Goal: Task Accomplishment & Management: Complete application form

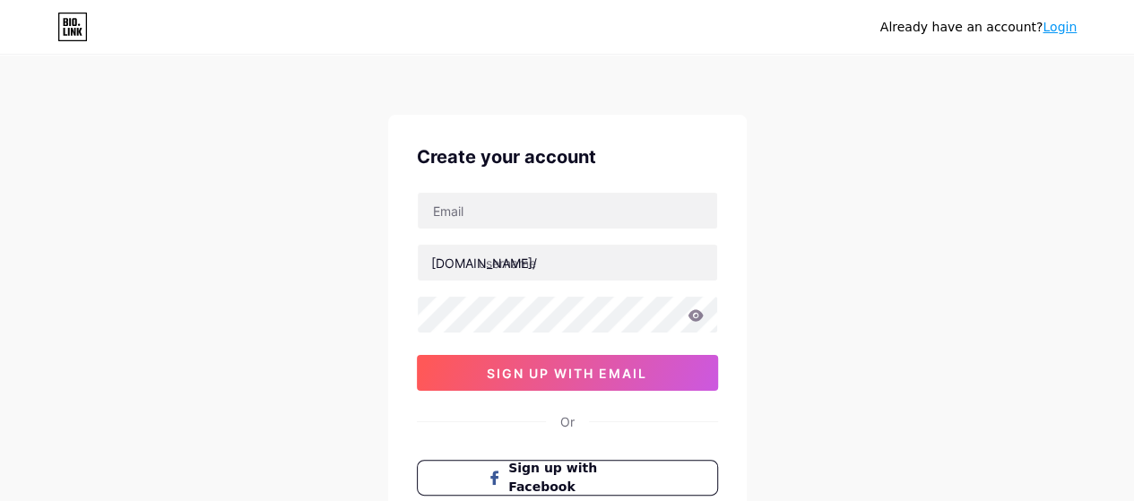
type input "[EMAIL_ADDRESS][DOMAIN_NAME]"
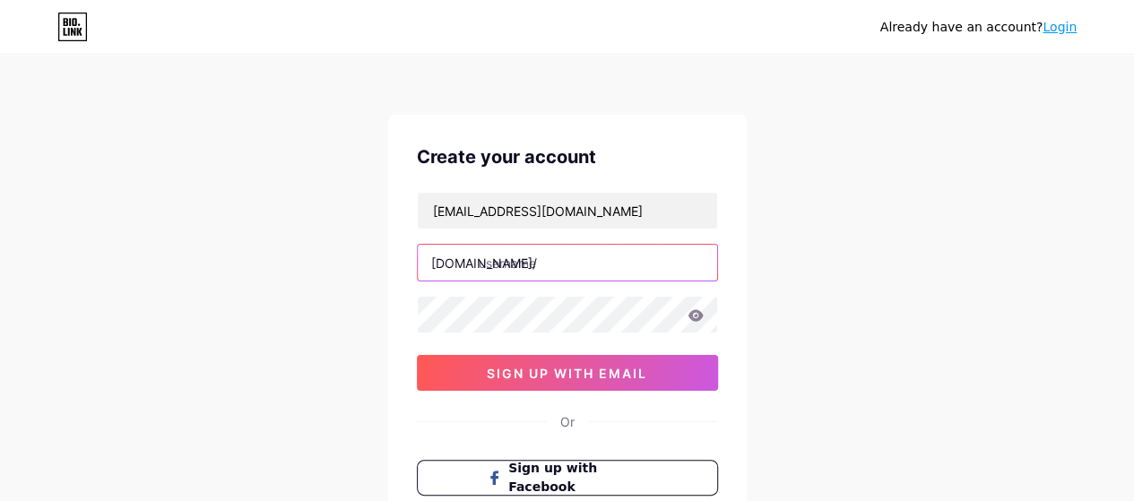
click at [542, 260] on input "text" at bounding box center [568, 263] width 300 height 36
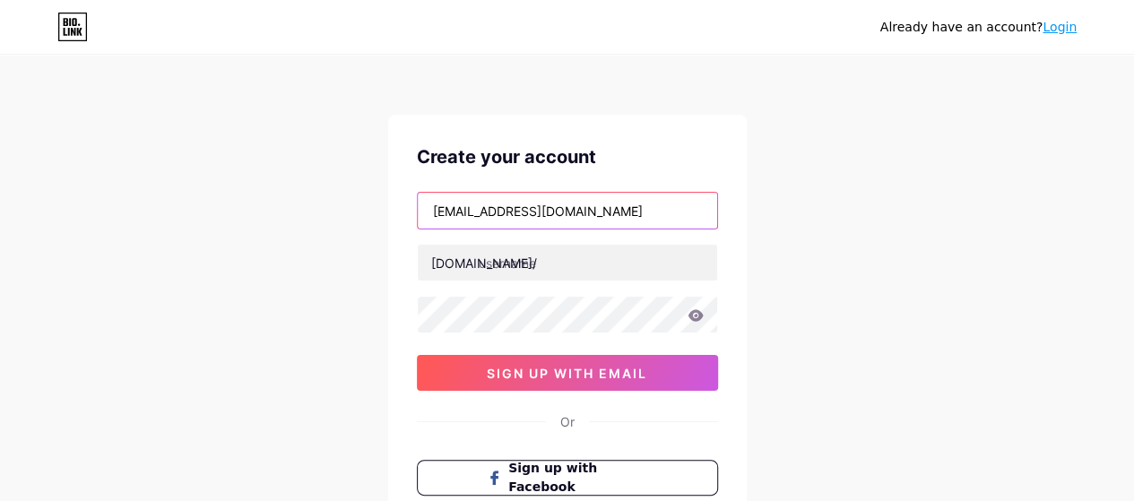
drag, startPoint x: 517, startPoint y: 211, endPoint x: 414, endPoint y: 211, distance: 102.2
click at [414, 211] on div "Create your account [EMAIL_ADDRESS][DOMAIN_NAME] [DOMAIN_NAME]/ 03AFcWeA4Wt7n4K…" at bounding box center [567, 345] width 359 height 460
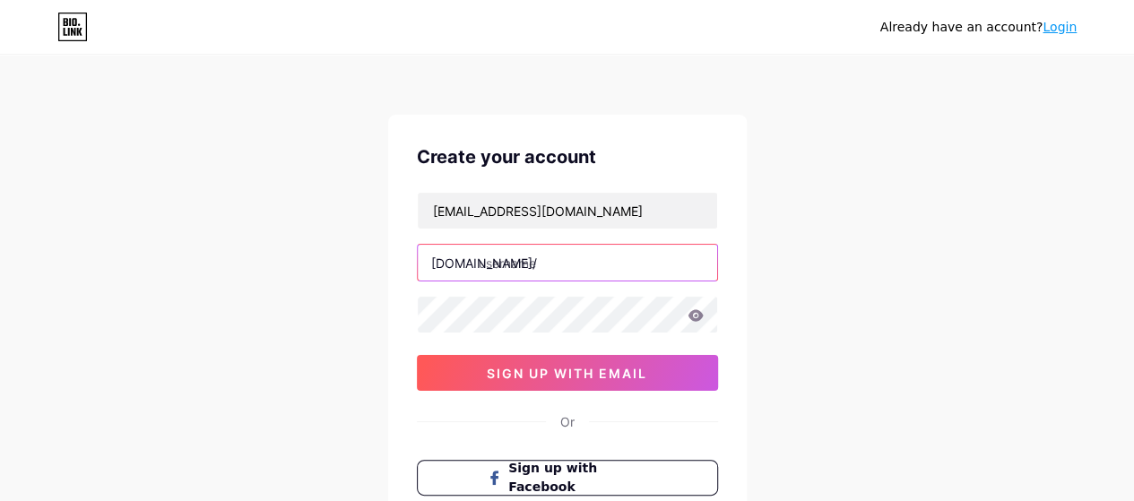
click at [542, 265] on input "text" at bounding box center [568, 263] width 300 height 36
paste input "ruhijaandating"
type input "ruhijaandating"
click at [532, 336] on div "[EMAIL_ADDRESS][DOMAIN_NAME] [DOMAIN_NAME]/ ruhijaandating 03AFcWeA4Wt7n4KmZ6aZ…" at bounding box center [567, 291] width 301 height 199
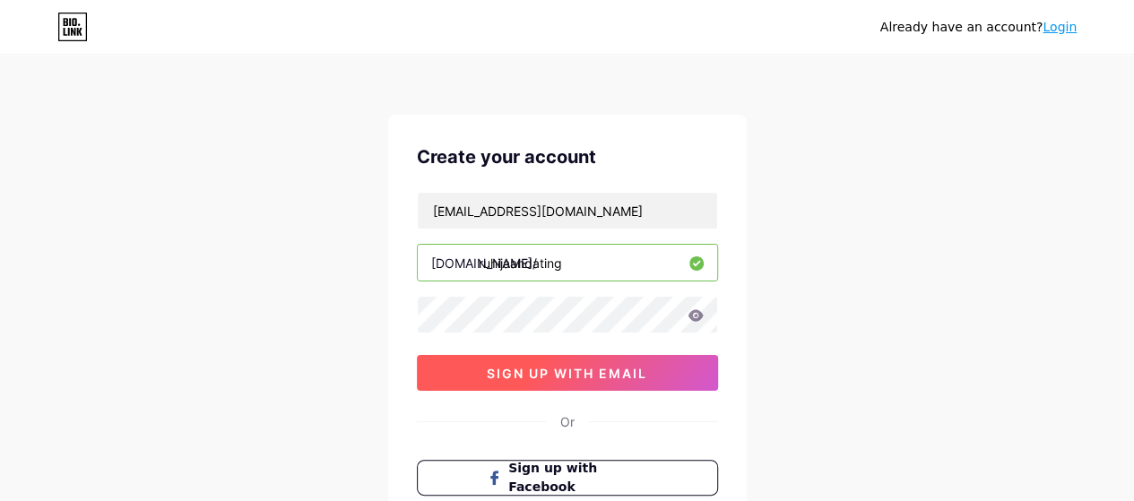
click at [535, 369] on span "sign up with email" at bounding box center [567, 373] width 161 height 15
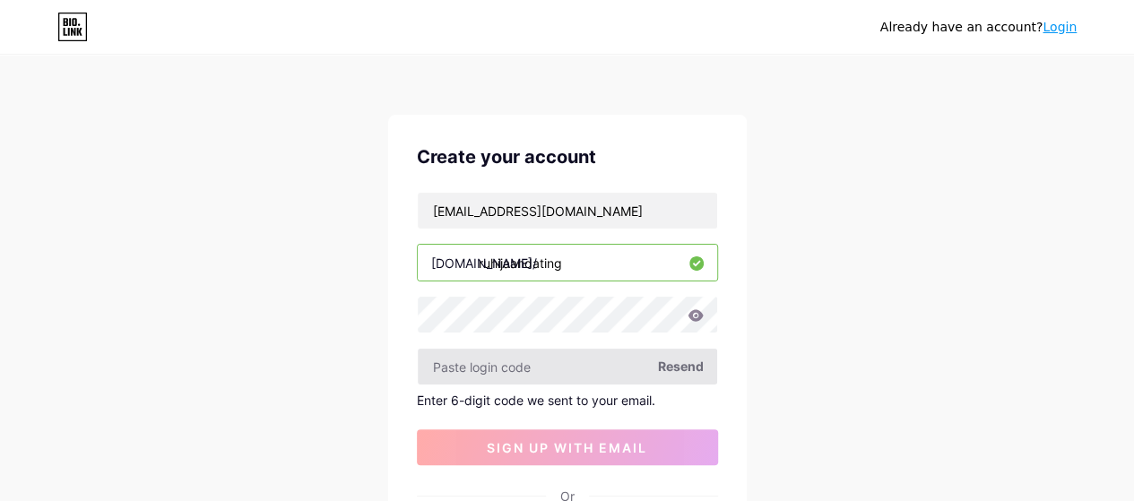
click at [556, 385] on div "[EMAIL_ADDRESS][DOMAIN_NAME] [DOMAIN_NAME]/ ruhijaandating Resend Enter 6-digit…" at bounding box center [567, 329] width 301 height 274
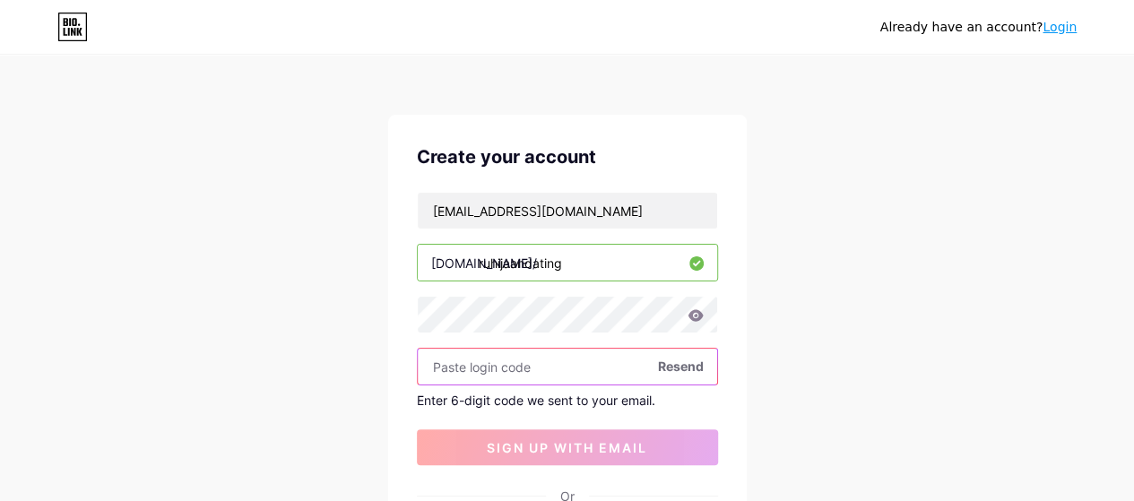
click at [540, 378] on input "text" at bounding box center [568, 367] width 300 height 36
click at [497, 370] on input "text" at bounding box center [568, 367] width 300 height 36
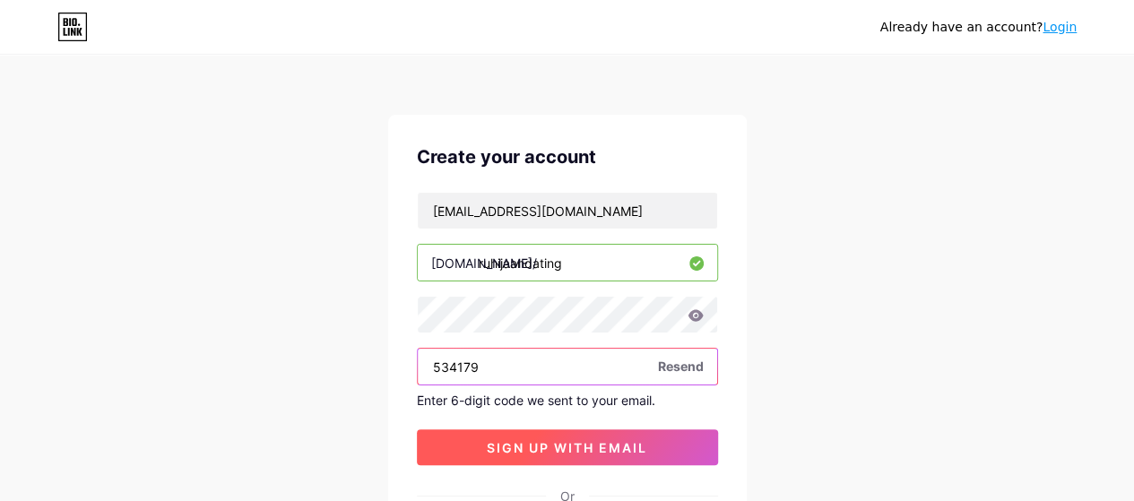
type input "534179"
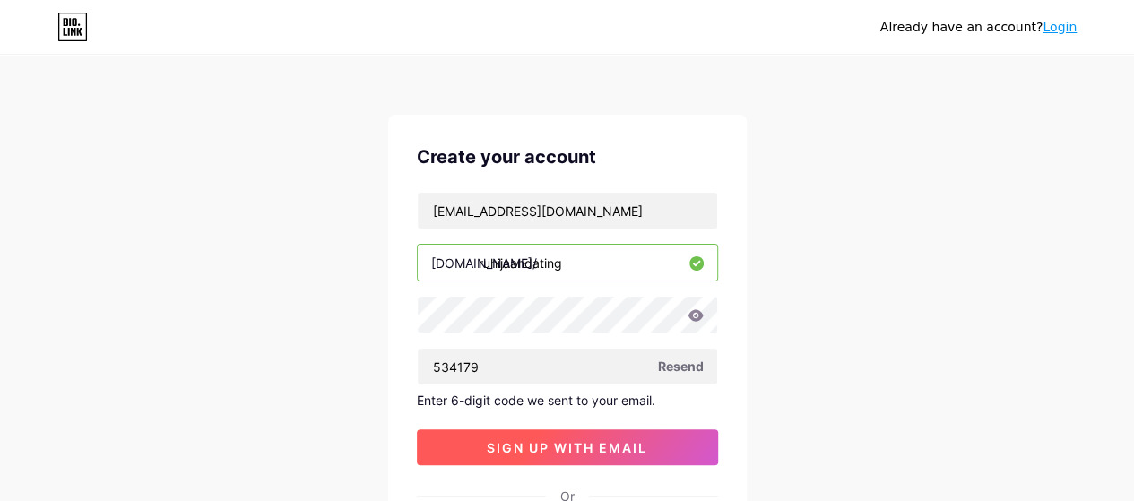
click at [533, 430] on button "sign up with email" at bounding box center [567, 448] width 301 height 36
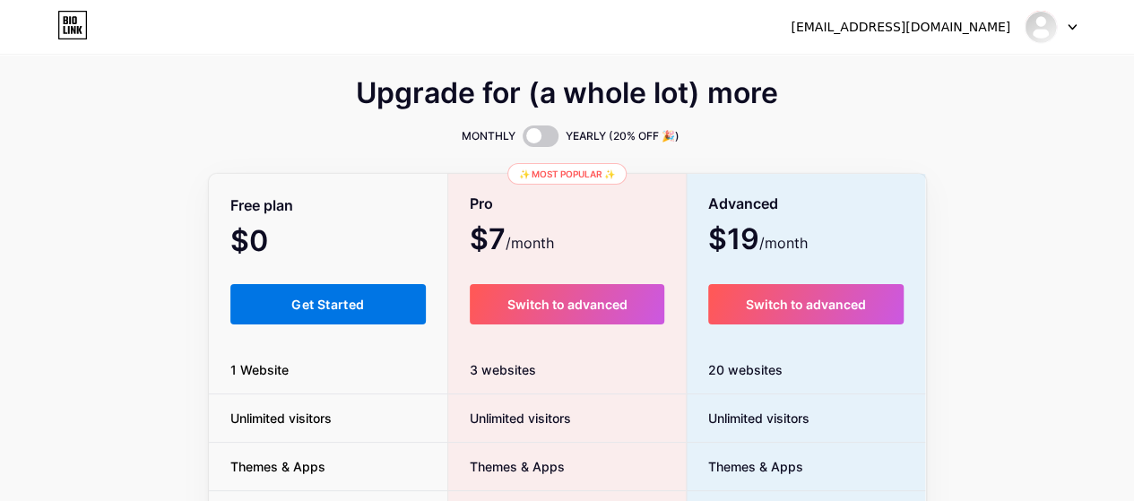
click at [417, 299] on button "Get Started" at bounding box center [328, 304] width 196 height 40
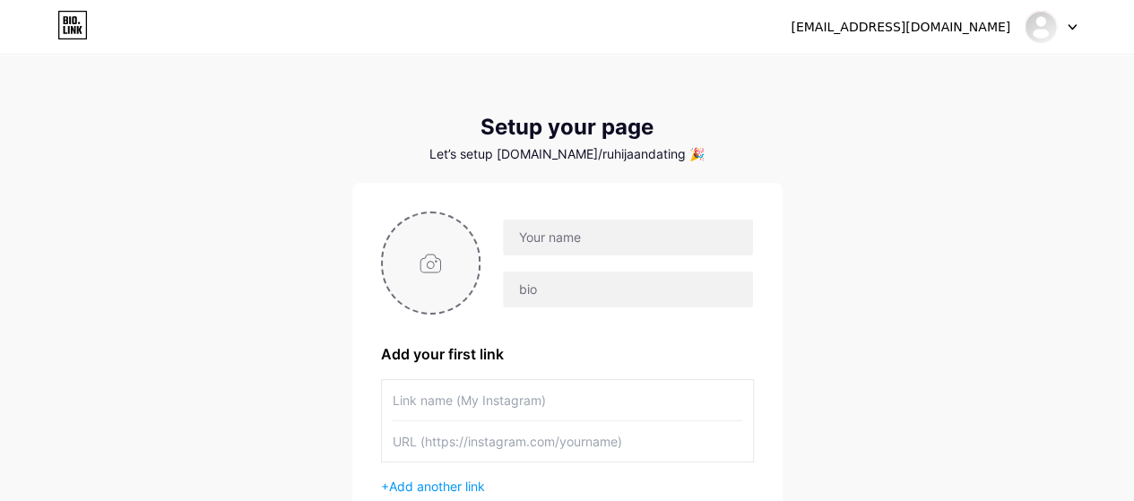
click at [456, 279] on input "file" at bounding box center [431, 263] width 97 height 100
type input "C:\fakepath\ghf.jpg"
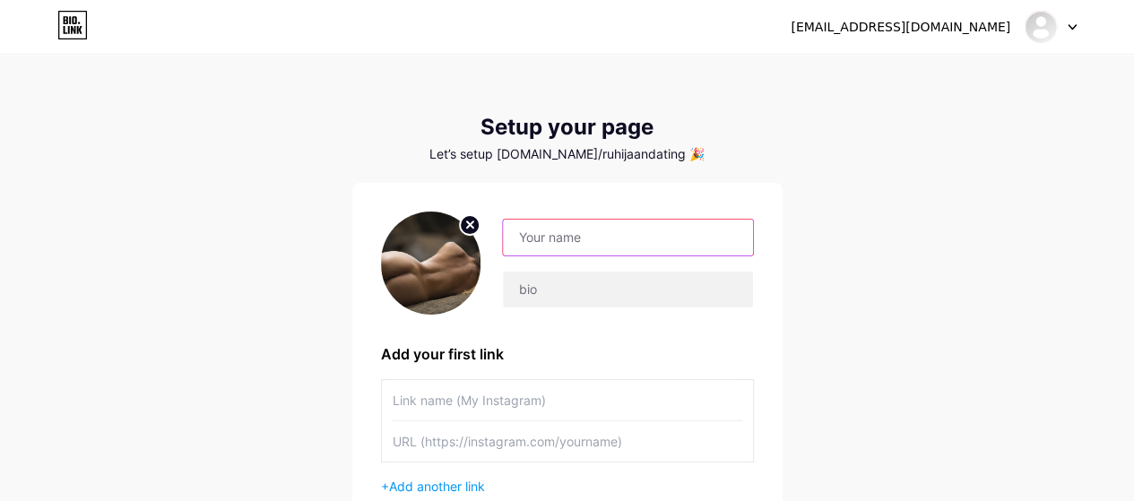
click at [611, 248] on input "text" at bounding box center [627, 238] width 249 height 36
type input "[EMAIL_ADDRESS][DOMAIN_NAME]"
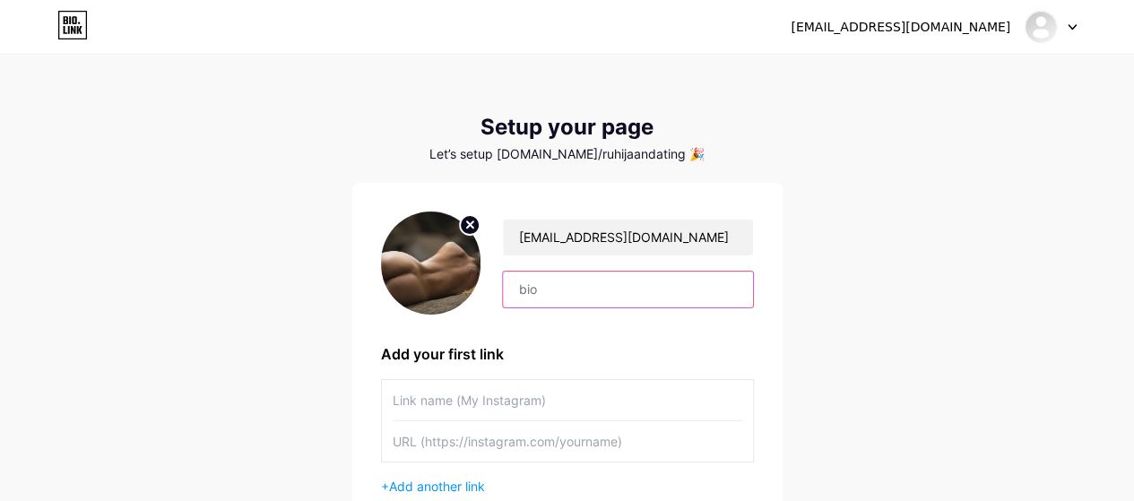
click at [590, 282] on input "text" at bounding box center [627, 290] width 249 height 36
click at [481, 263] on img at bounding box center [431, 263] width 100 height 103
click at [481, 227] on icon at bounding box center [470, 225] width 22 height 22
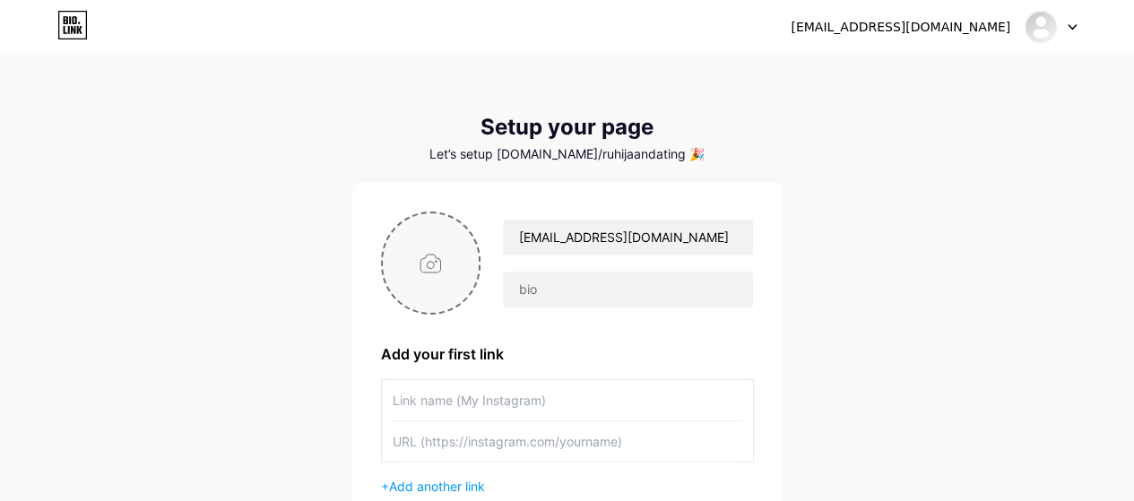
click at [421, 256] on input "file" at bounding box center [431, 263] width 97 height 100
type input "C:\fakepath\gfd.jpg"
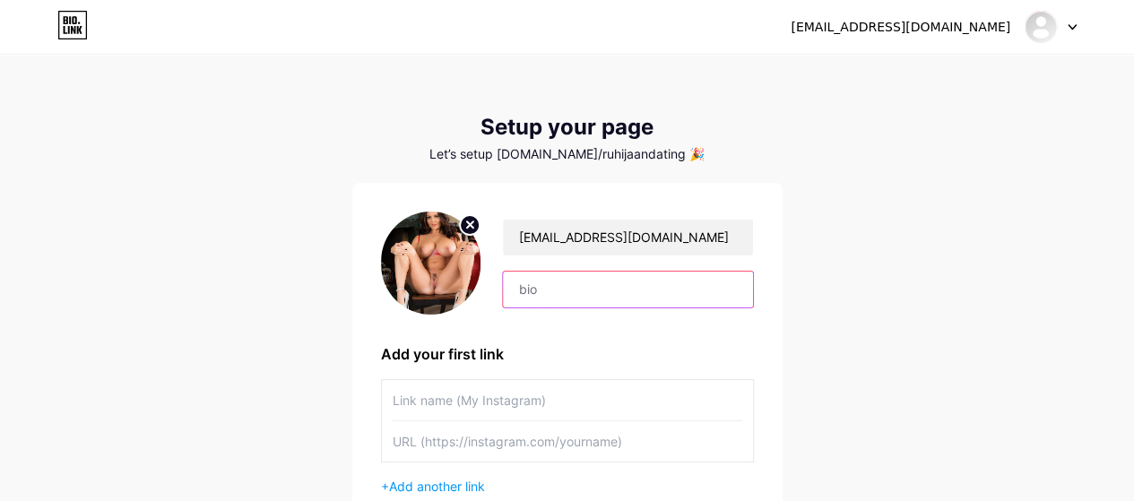
click at [536, 302] on input "text" at bounding box center [627, 290] width 249 height 36
click at [471, 230] on circle at bounding box center [470, 225] width 20 height 20
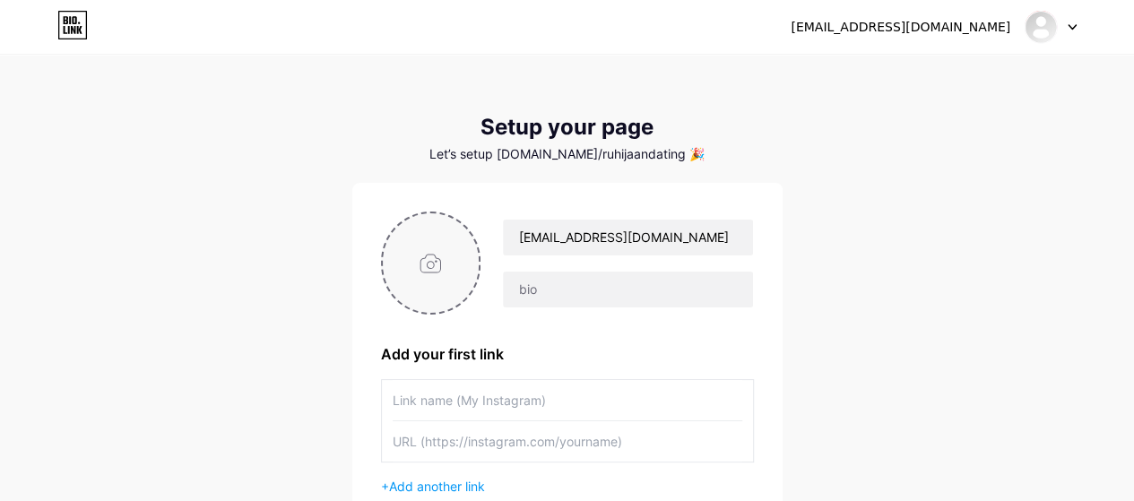
click at [448, 258] on input "file" at bounding box center [431, 263] width 97 height 100
type input "C:\fakepath\kANiRDjgQPSC.jpg"
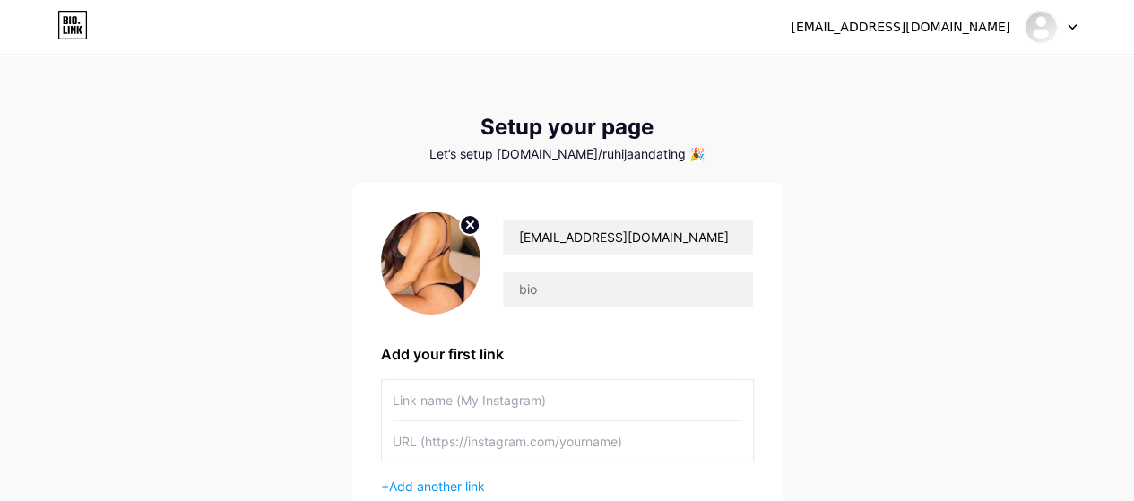
click at [457, 229] on img at bounding box center [431, 263] width 100 height 103
click at [466, 227] on circle at bounding box center [470, 225] width 20 height 20
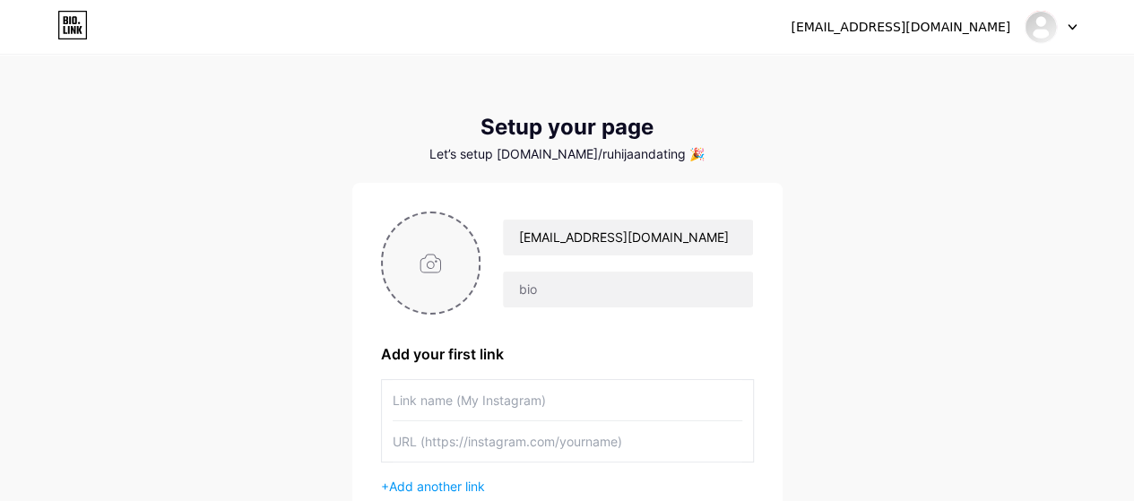
click at [424, 256] on input "file" at bounding box center [431, 263] width 97 height 100
type input "C:\fakepath\gif.jpg"
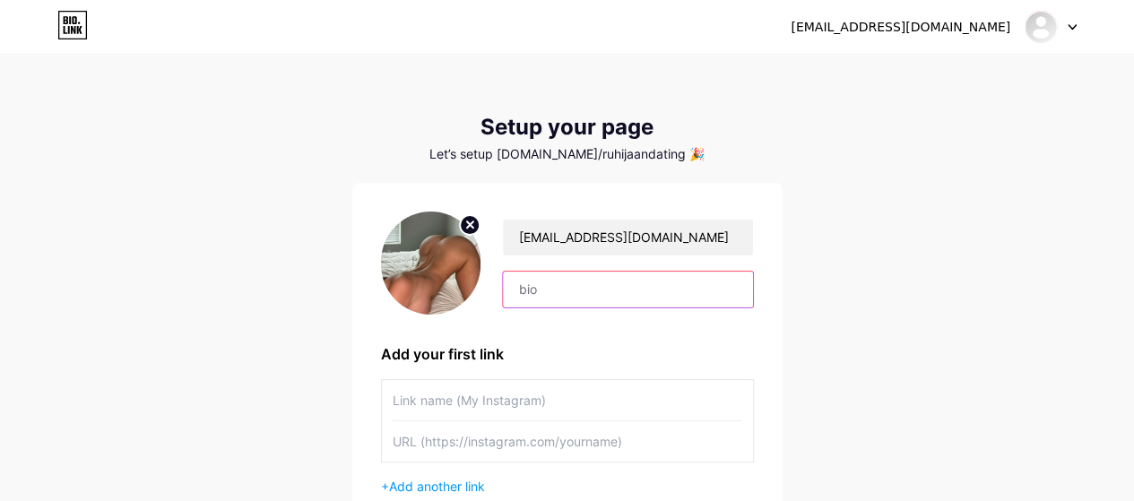
click at [642, 300] on input "text" at bounding box center [627, 290] width 249 height 36
paste input "India Call Girls"
type input "India Call Girls"
click at [484, 404] on input "text" at bounding box center [568, 400] width 350 height 40
click at [511, 442] on input "text" at bounding box center [568, 441] width 350 height 40
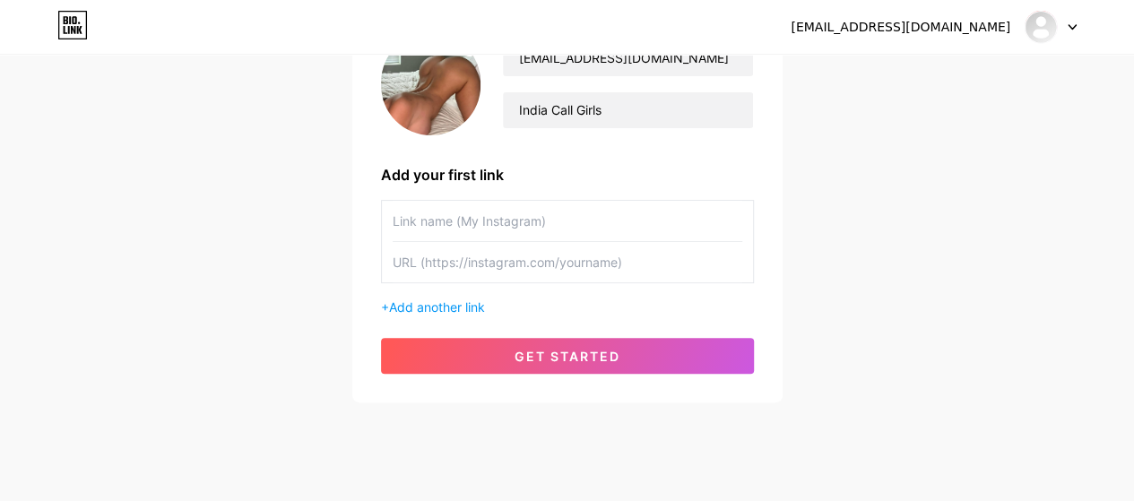
scroll to position [208, 0]
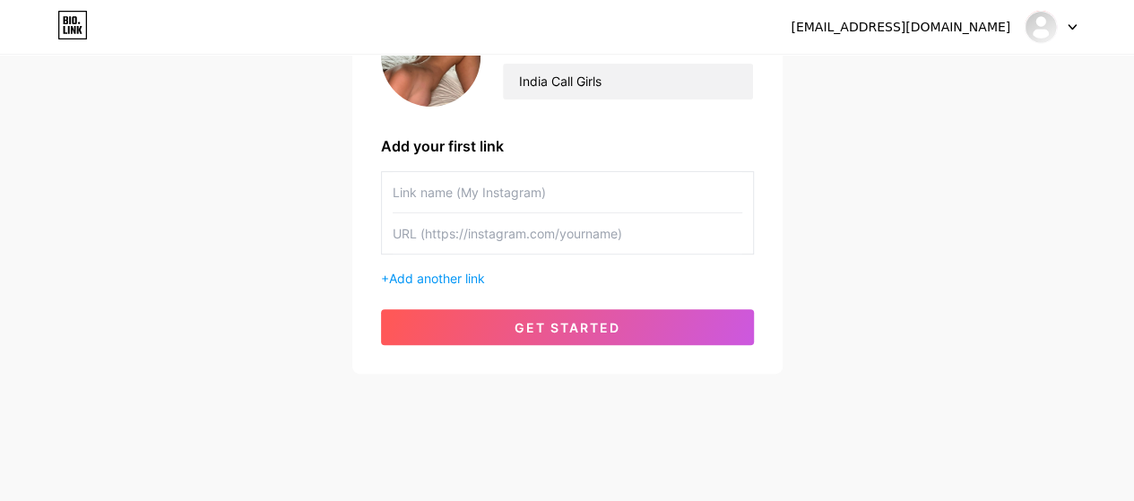
click at [437, 263] on div "+ Add another link" at bounding box center [567, 229] width 373 height 117
click at [439, 281] on span "Add another link" at bounding box center [437, 278] width 96 height 15
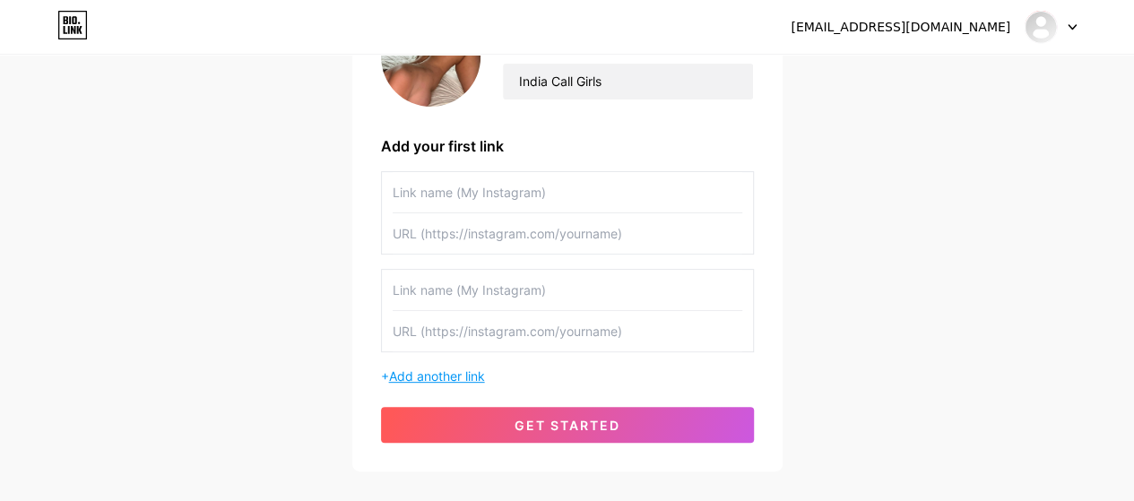
click at [447, 369] on span "Add another link" at bounding box center [437, 376] width 96 height 15
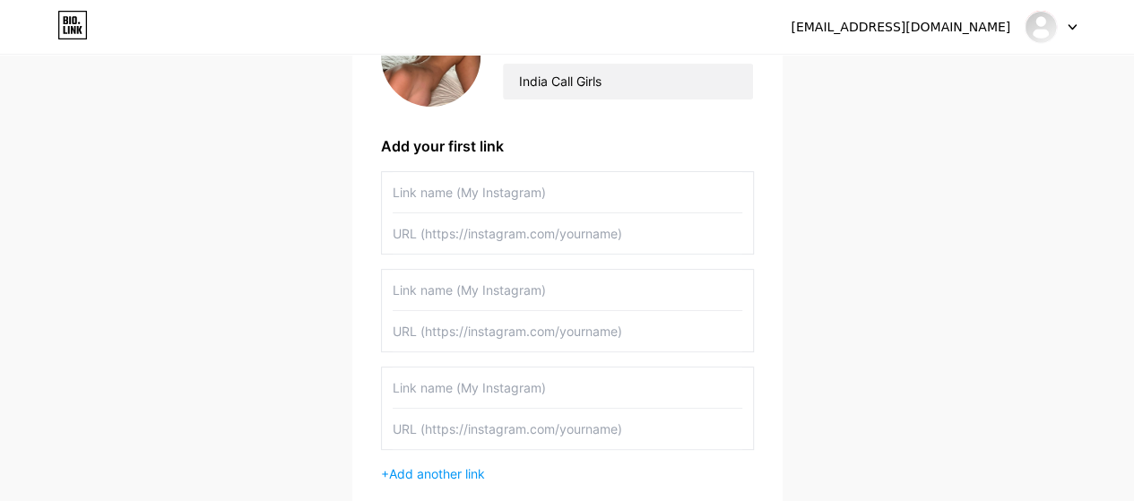
click at [509, 290] on input "text" at bounding box center [568, 290] width 350 height 40
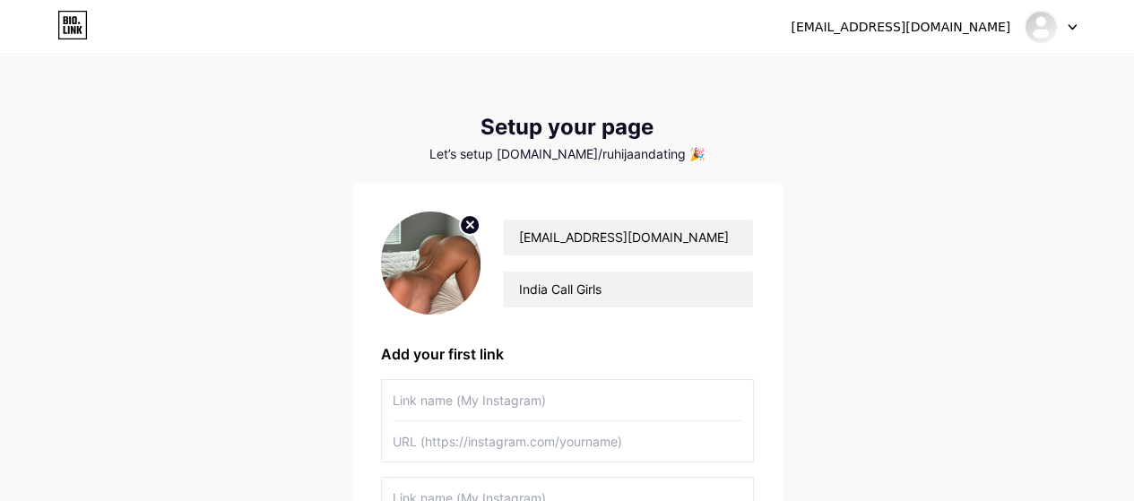
scroll to position [402, 0]
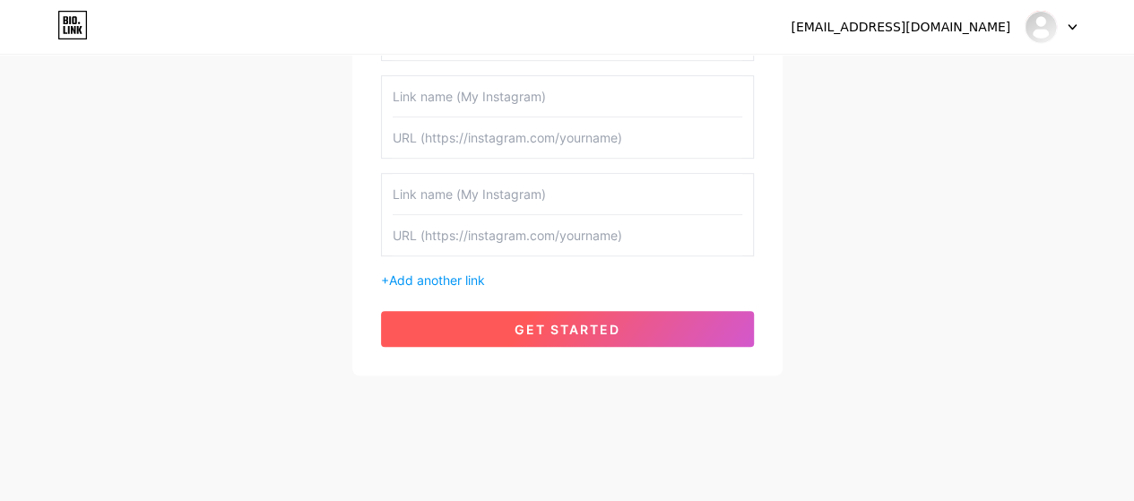
click at [586, 333] on span "get started" at bounding box center [568, 329] width 106 height 15
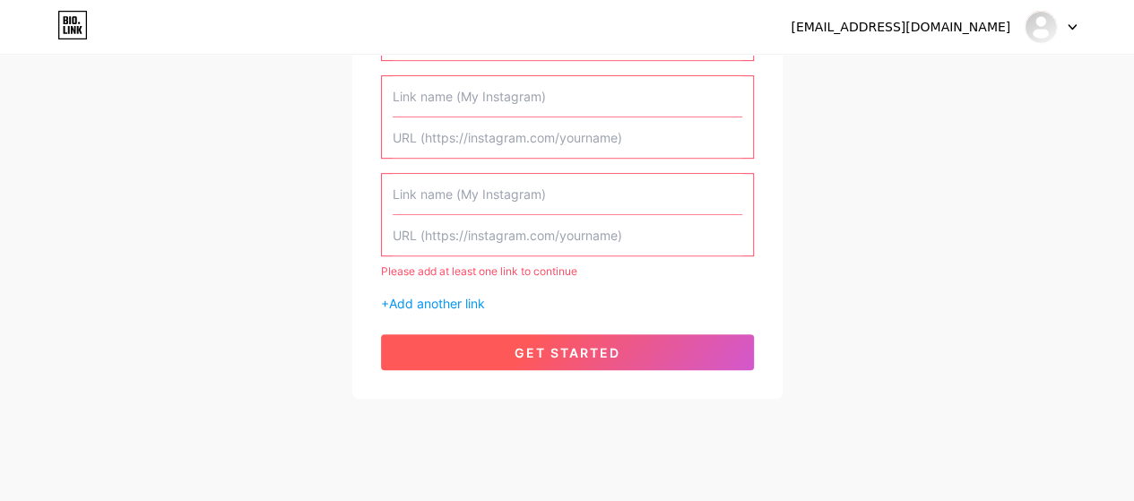
scroll to position [0, 0]
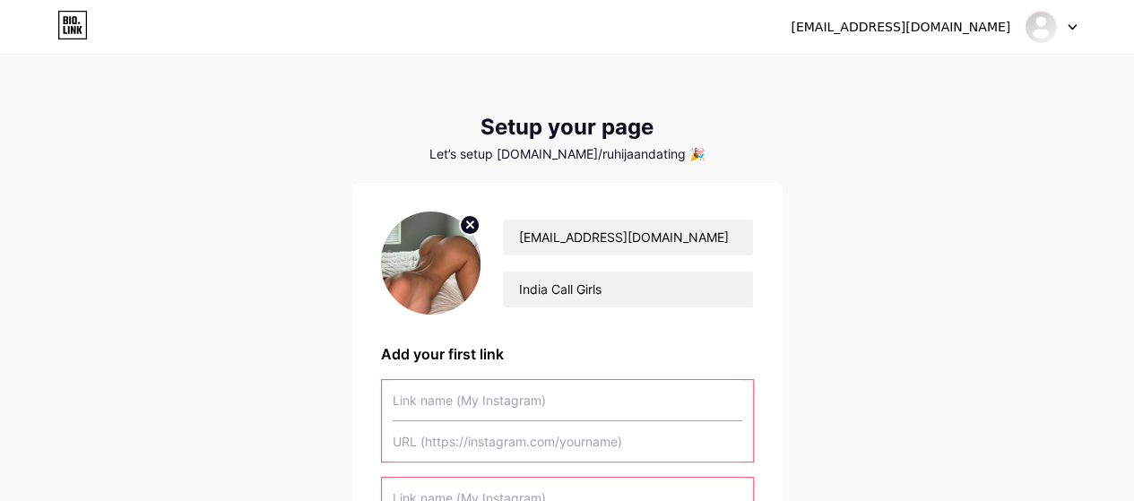
click at [541, 389] on input "text" at bounding box center [568, 400] width 350 height 40
click at [1076, 30] on div "[EMAIL_ADDRESS][DOMAIN_NAME] Dashboard Logout" at bounding box center [567, 27] width 1134 height 32
click at [1061, 30] on div at bounding box center [1051, 27] width 52 height 32
click at [923, 79] on link "Dashboard" at bounding box center [965, 73] width 222 height 48
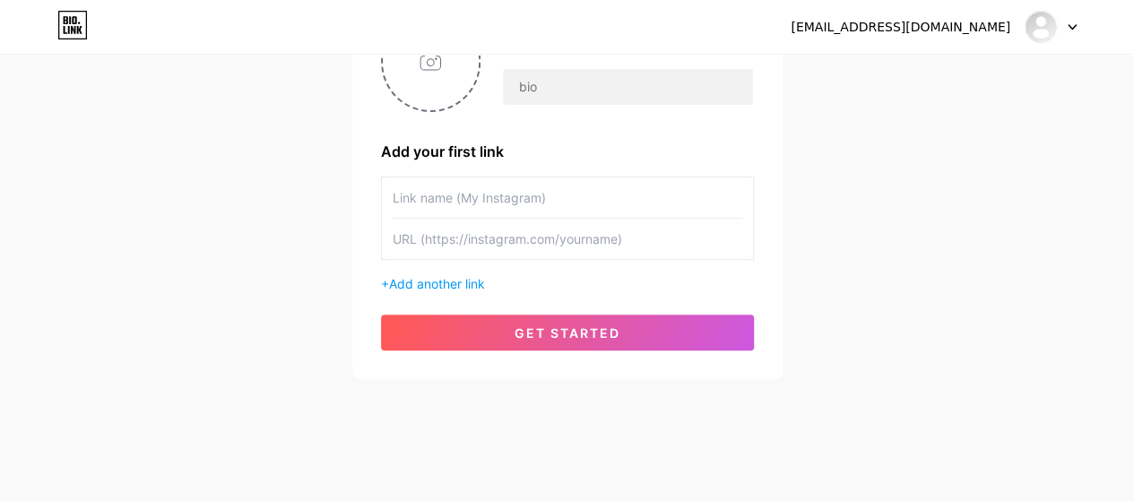
scroll to position [208, 0]
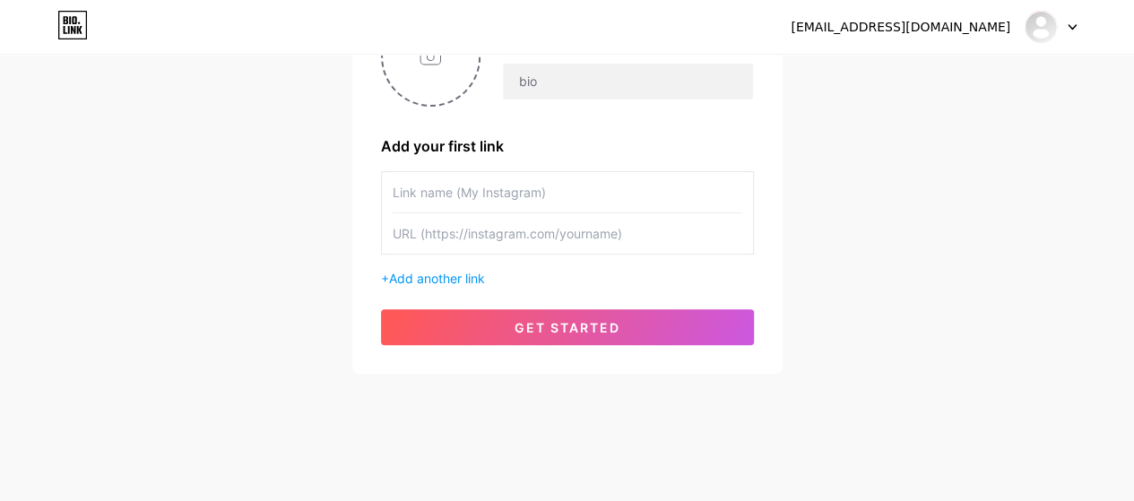
click at [505, 178] on input "text" at bounding box center [568, 192] width 350 height 40
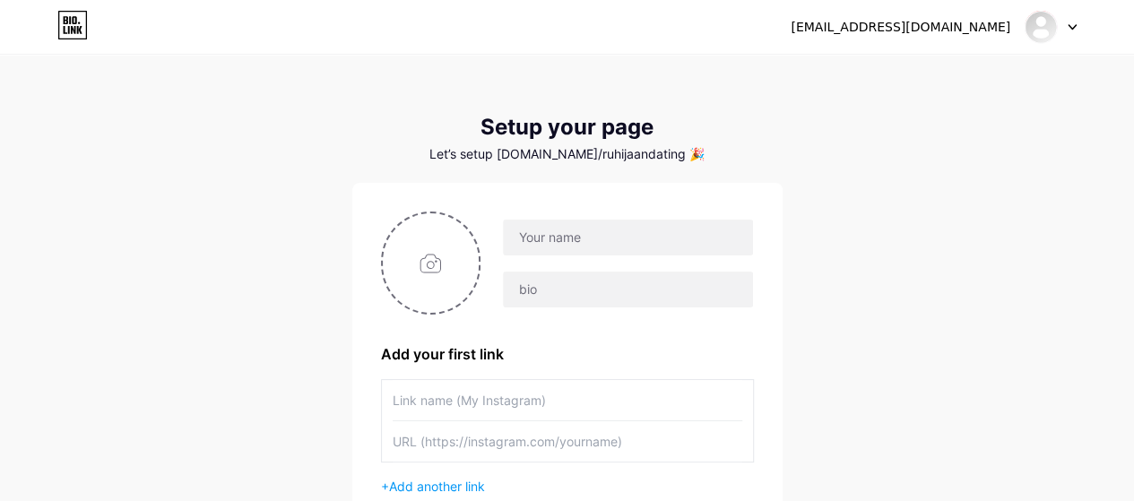
click at [465, 411] on input "text" at bounding box center [568, 400] width 350 height 40
click at [490, 446] on input "text" at bounding box center [568, 441] width 350 height 40
